Goal: Check status: Check status

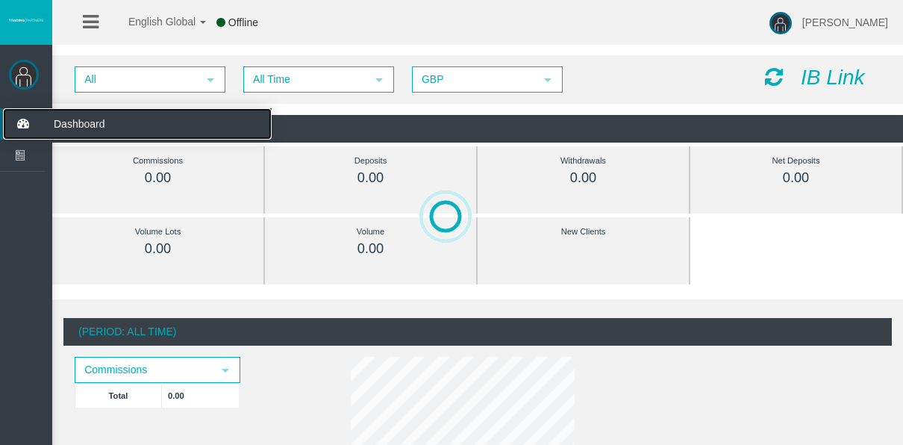
click at [8, 137] on icon at bounding box center [23, 123] width 40 height 31
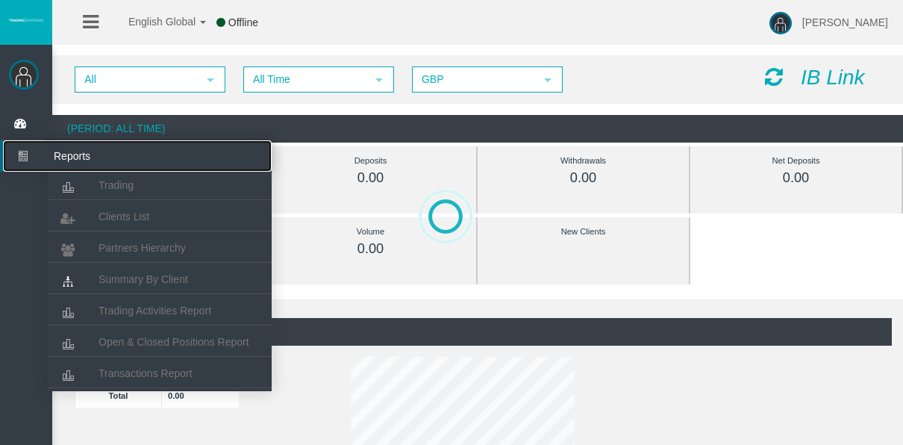
click at [11, 142] on icon at bounding box center [23, 155] width 40 height 31
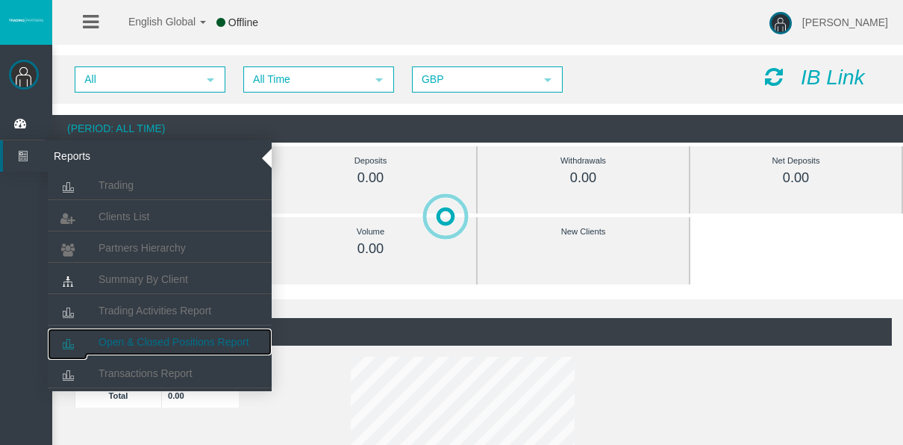
click at [156, 331] on link "Open & Closed Positions Report" at bounding box center [160, 341] width 224 height 27
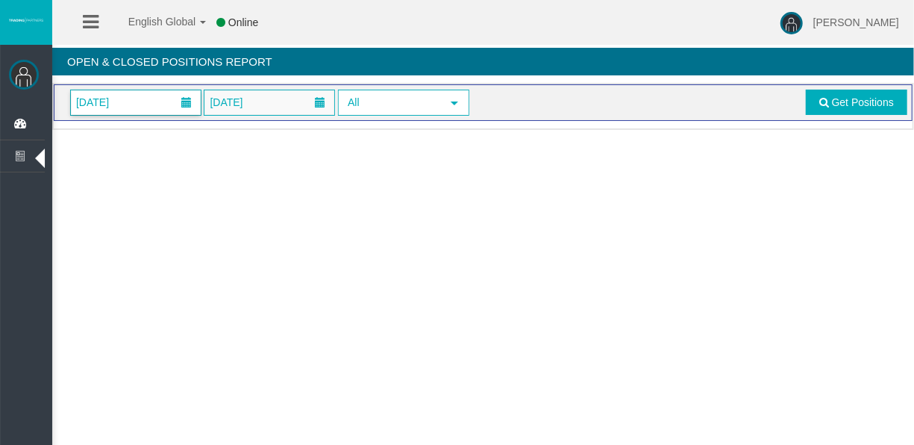
click at [162, 74] on h4 "Open & Closed Positions Report" at bounding box center [483, 62] width 862 height 28
click at [150, 90] on span "[DATE]" at bounding box center [136, 102] width 130 height 25
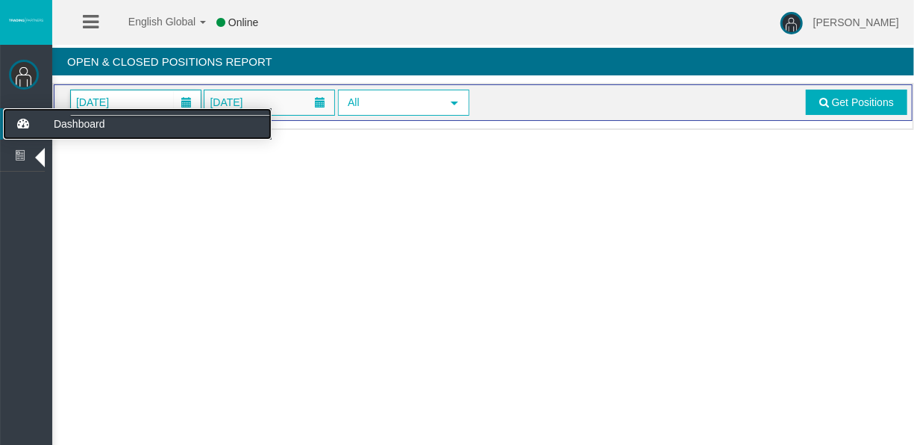
click at [29, 116] on icon at bounding box center [23, 123] width 40 height 31
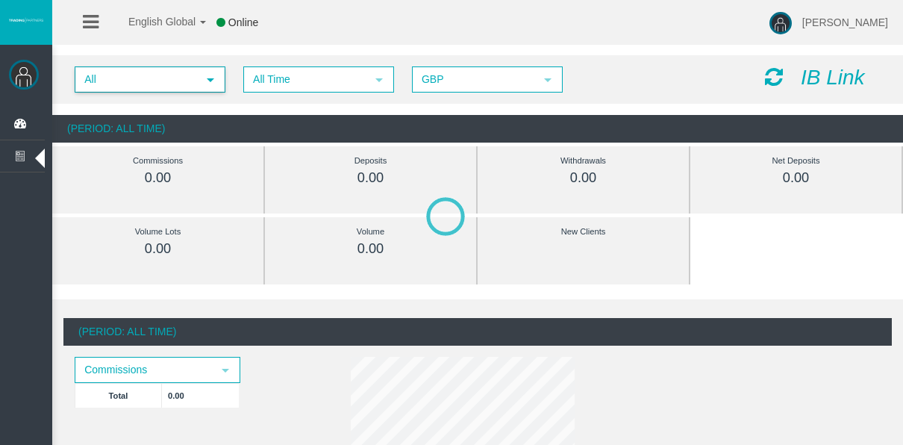
click at [296, 79] on span "All Time" at bounding box center [305, 79] width 121 height 23
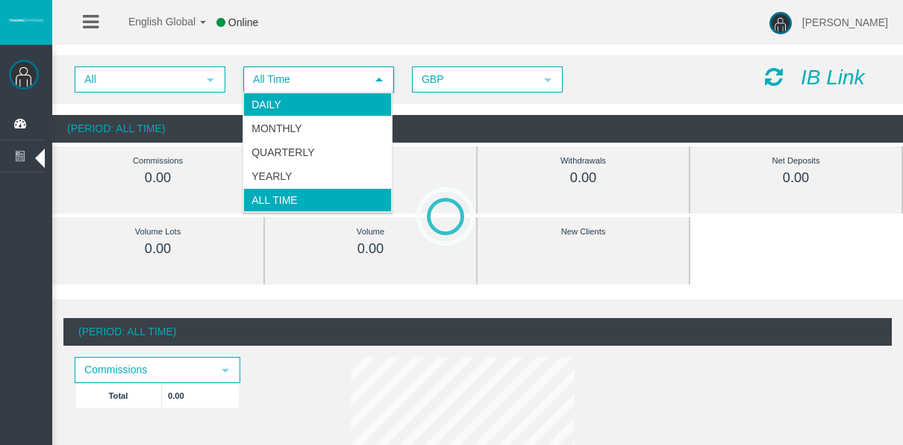
click at [292, 106] on li "Daily" at bounding box center [317, 105] width 148 height 24
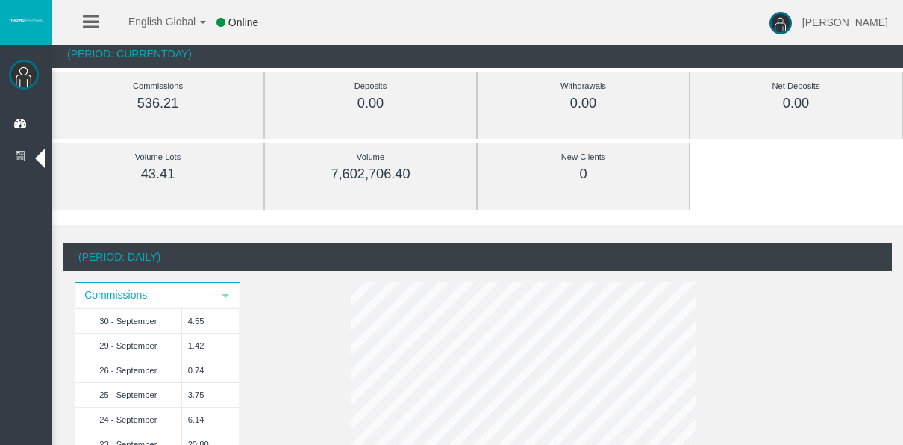
scroll to position [149, 0]
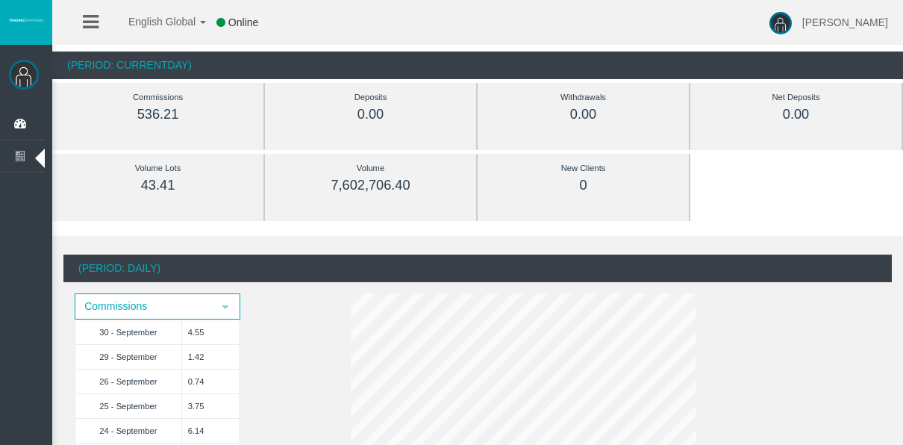
scroll to position [0, 0]
